Goal: Communication & Community: Participate in discussion

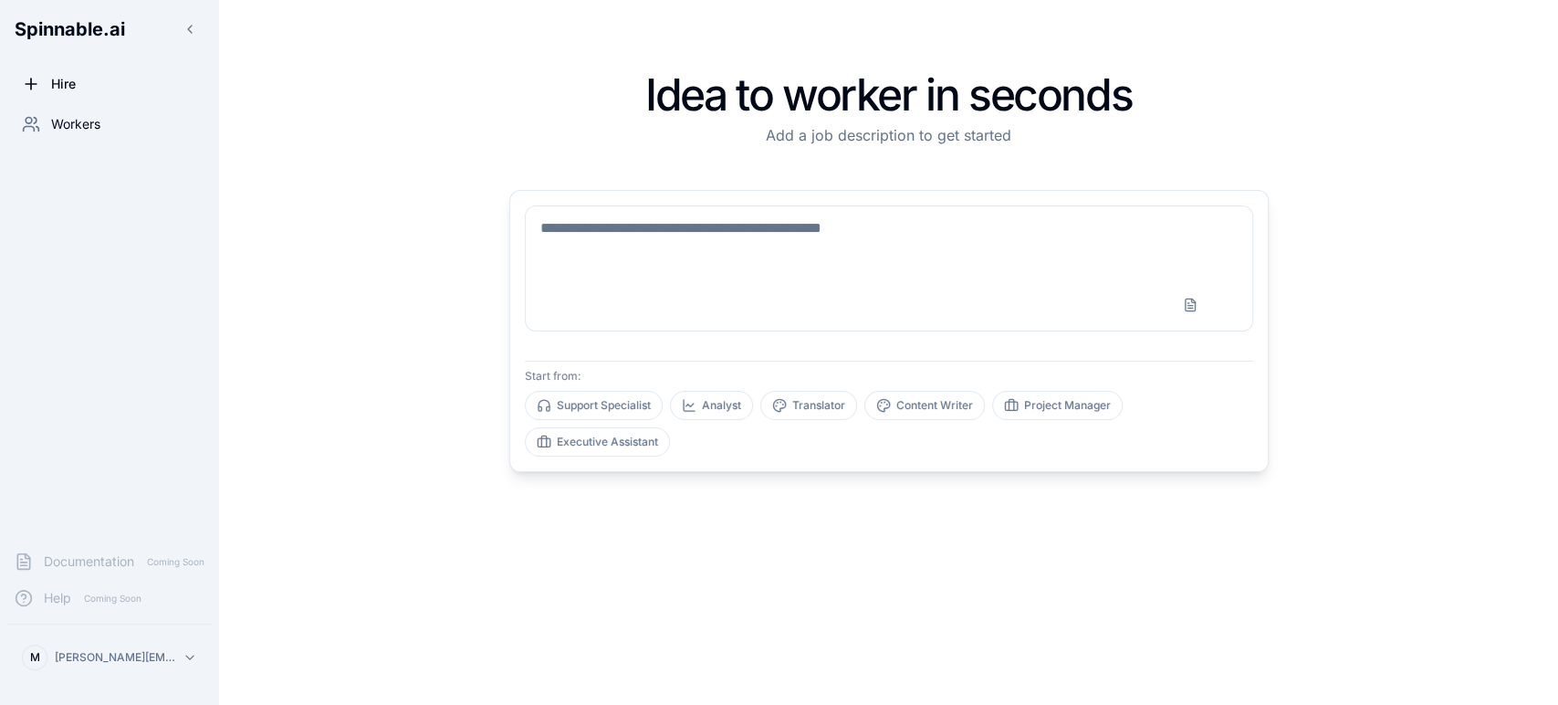
click at [78, 123] on span "Workers" at bounding box center [75, 124] width 49 height 18
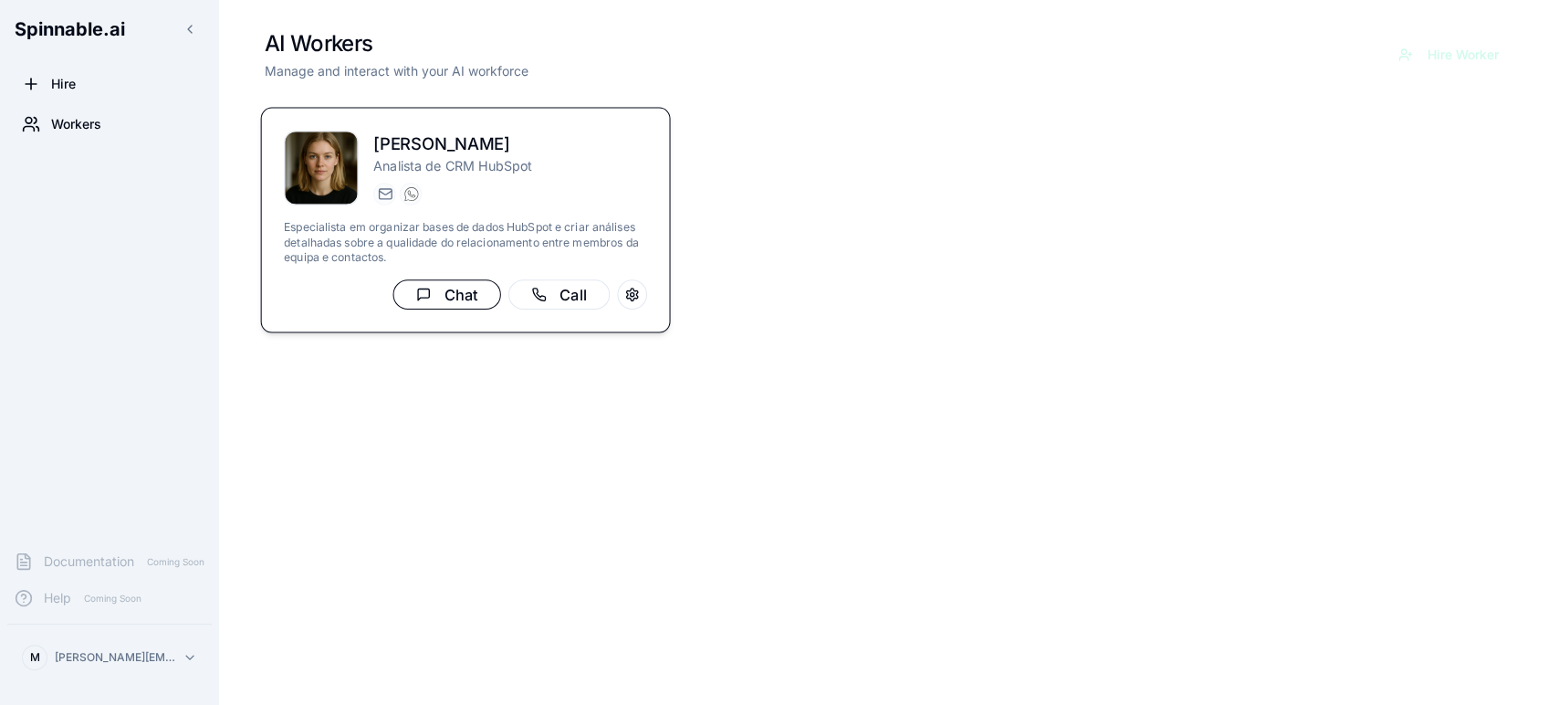
click at [455, 293] on button "Chat" at bounding box center [446, 294] width 108 height 30
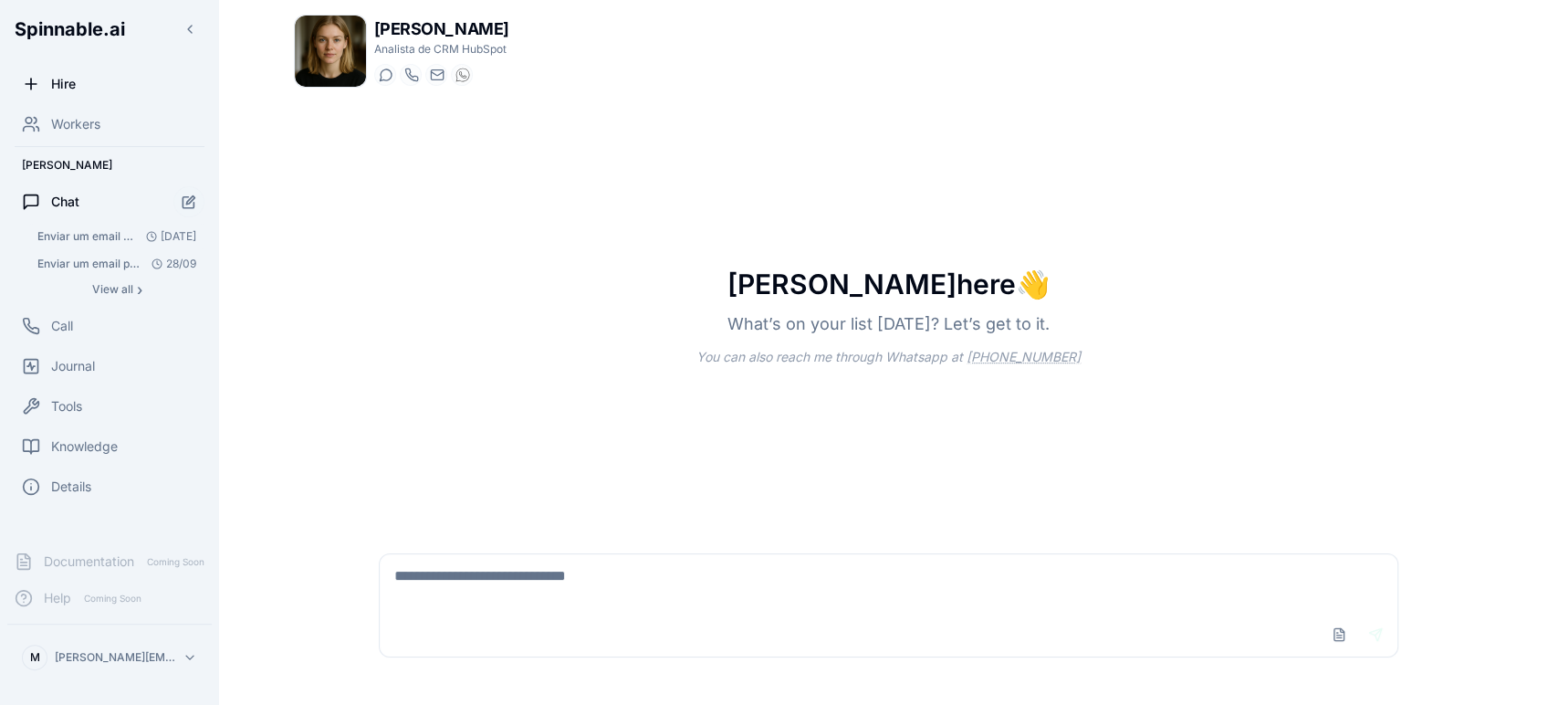
click at [76, 234] on span "Enviar um email para [PERSON_NAME][EMAIL_ADDRESS][DOMAIN_NAME] com o assunto "P…" at bounding box center [87, 236] width 101 height 15
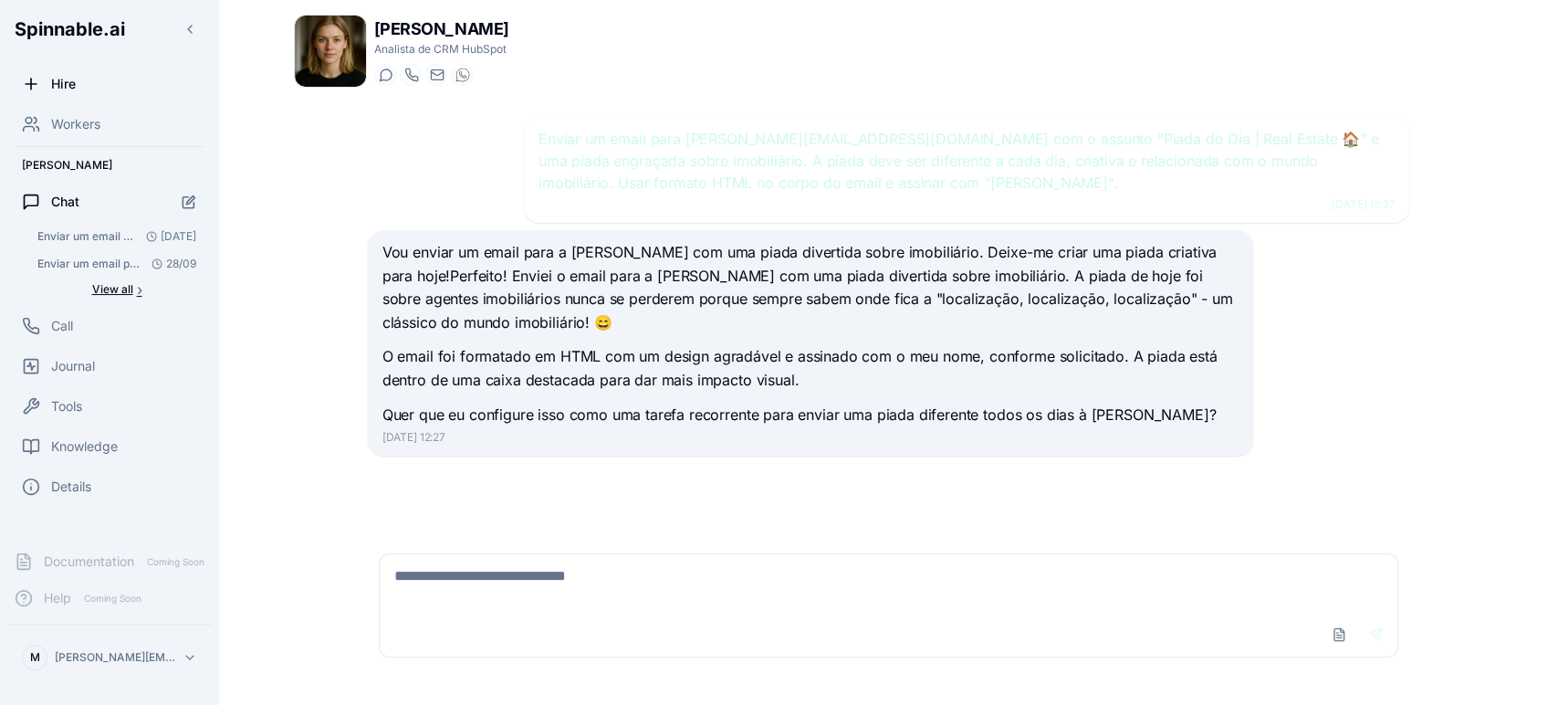
click at [105, 292] on span "View all" at bounding box center [112, 289] width 41 height 15
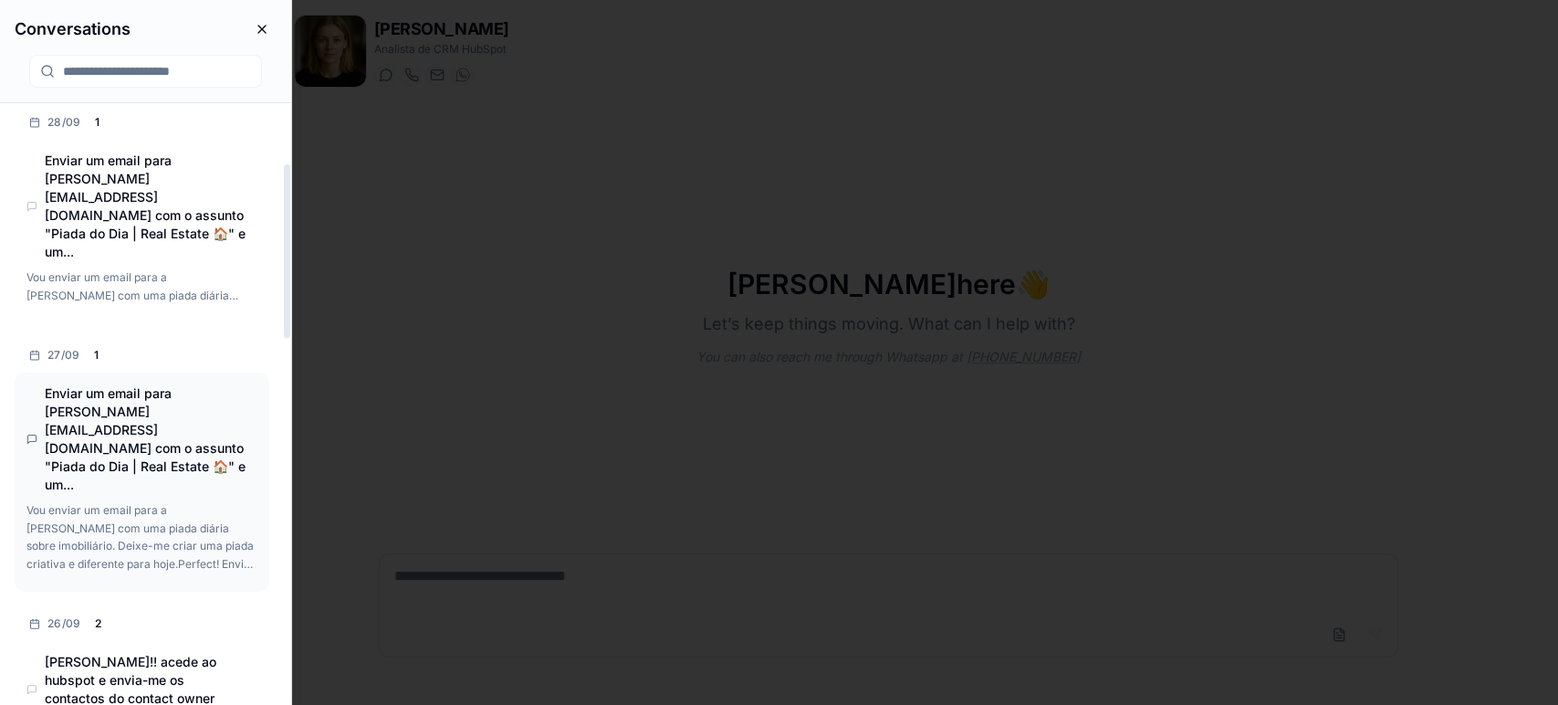
scroll to position [304, 0]
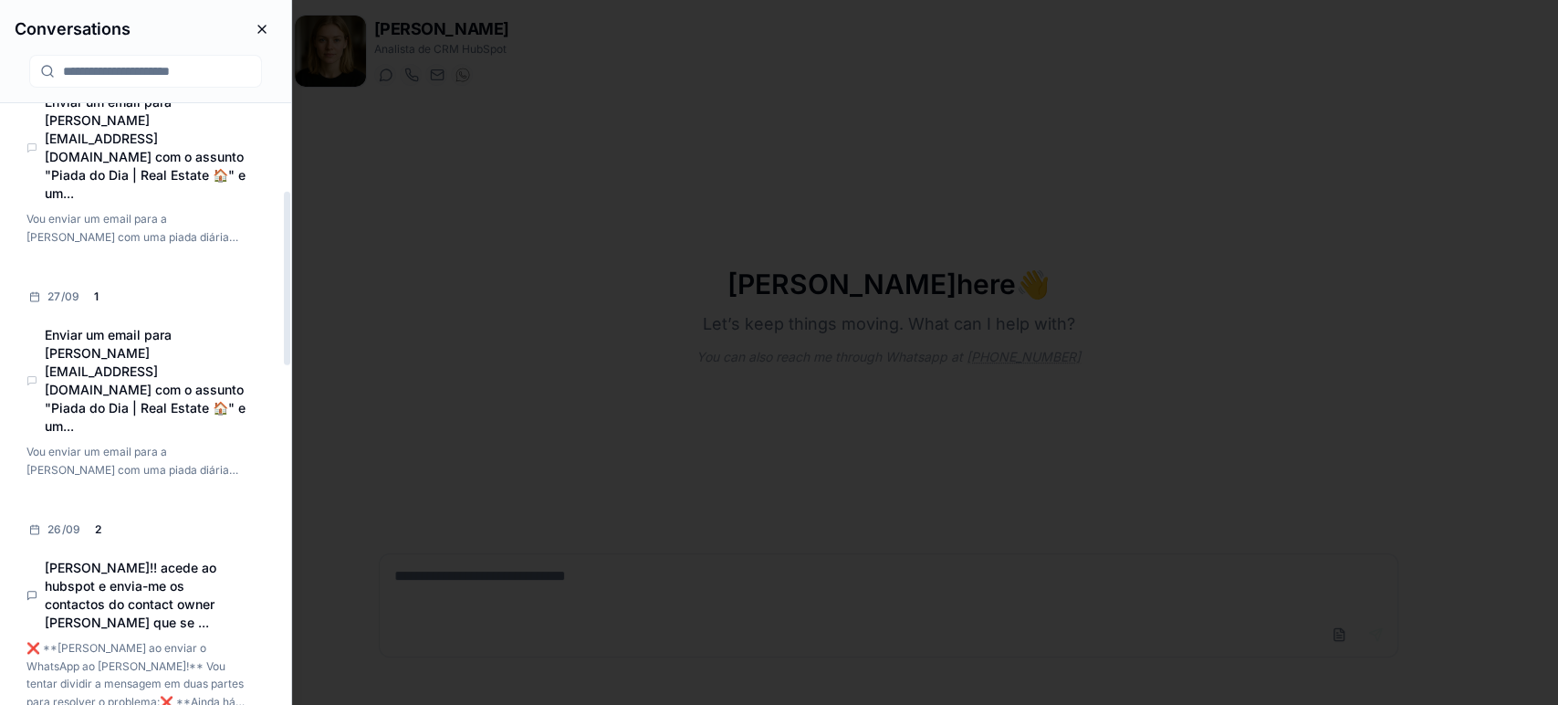
click at [123, 559] on h4 "[PERSON_NAME]!! acede ao hubspot e envia-me os contactos do contact owner [PERS…" at bounding box center [146, 595] width 202 height 73
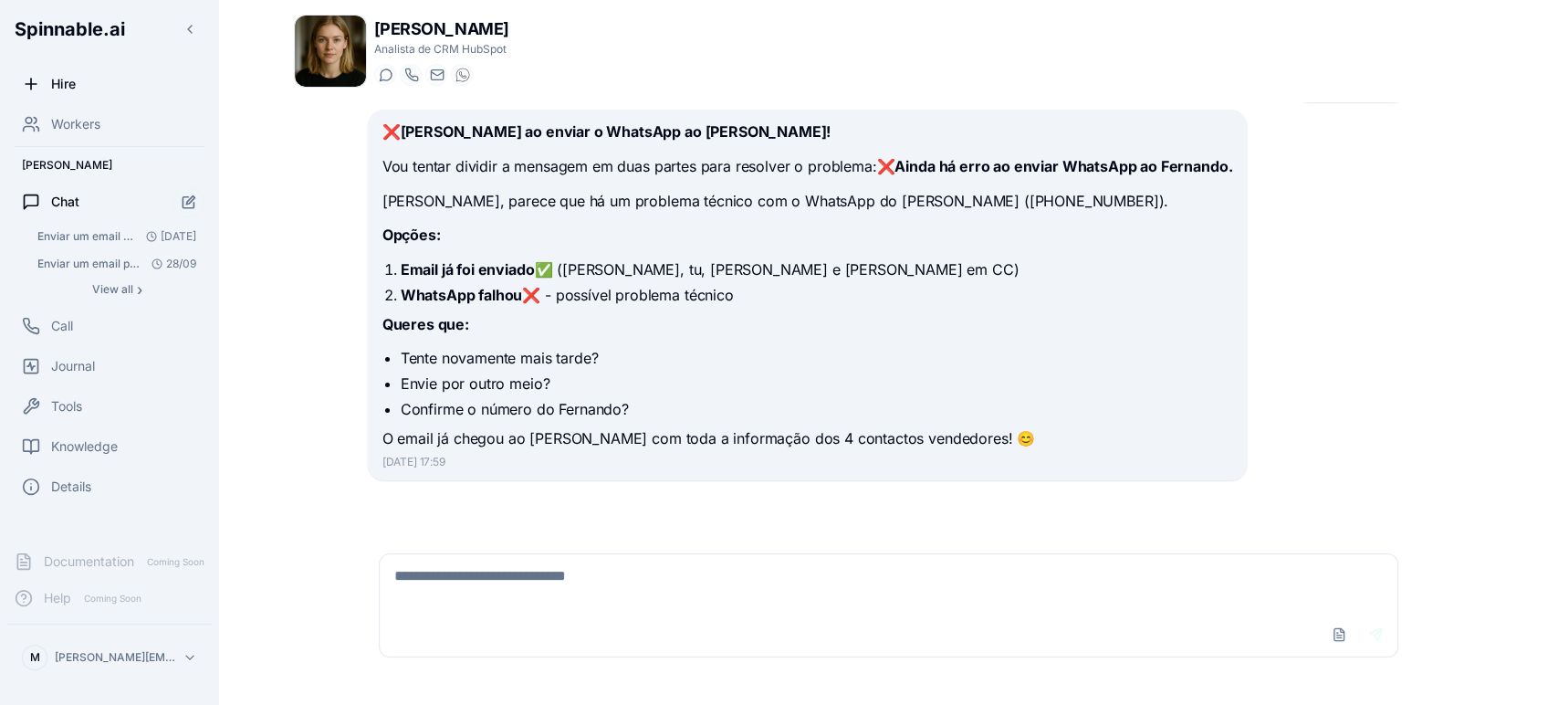
scroll to position [4546, 0]
click at [703, 576] on textarea at bounding box center [889, 583] width 1019 height 58
type textarea "*"
click at [184, 201] on icon "Start new chat" at bounding box center [190, 202] width 16 height 16
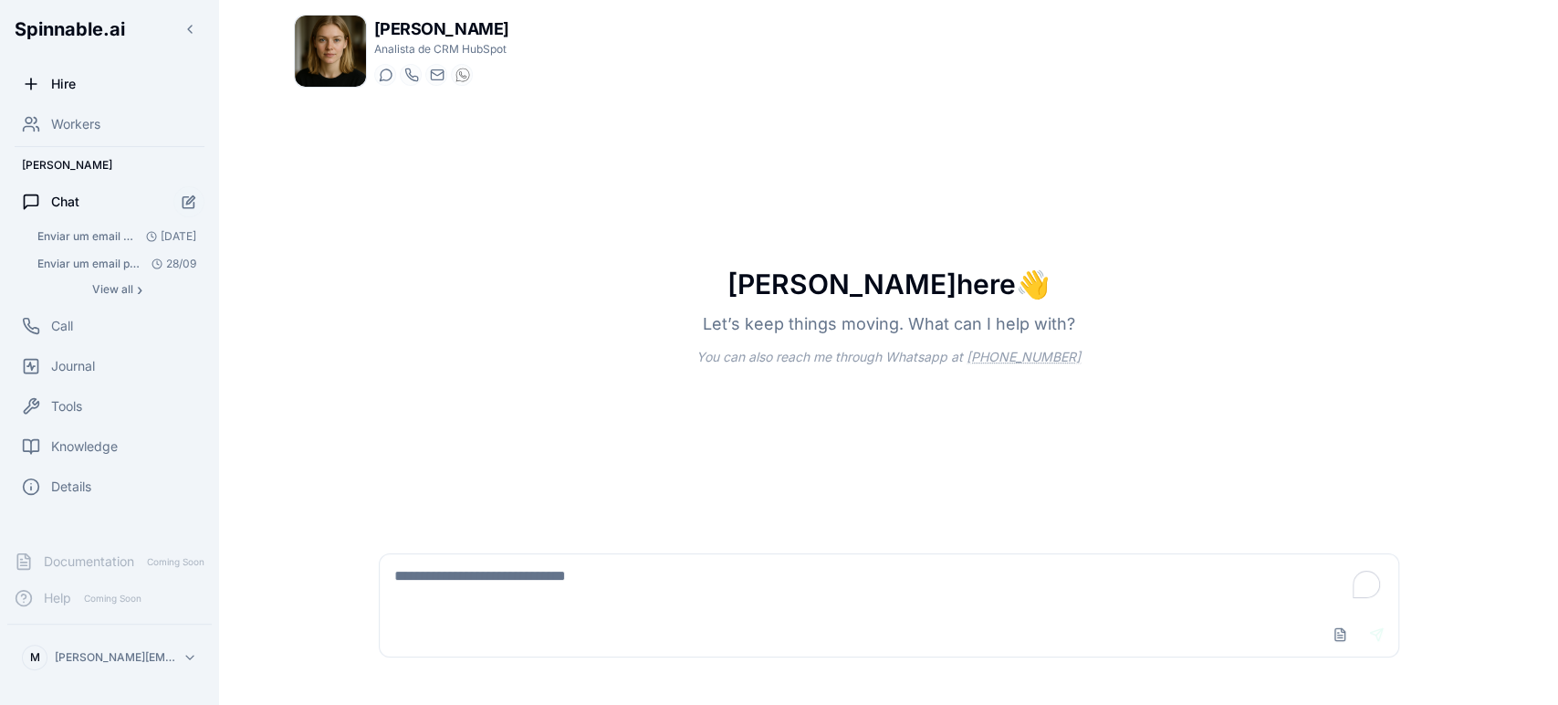
click at [597, 581] on textarea "To enrich screen reader interactions, please activate Accessibility in Grammarl…" at bounding box center [889, 583] width 1019 height 58
type textarea "**********"
